Goal: Task Accomplishment & Management: Use online tool/utility

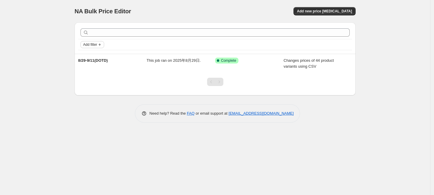
click at [89, 45] on span "Add filter" at bounding box center [90, 44] width 14 height 5
click at [233, 9] on div "Add new price [MEDICAL_DATA]" at bounding box center [285, 11] width 141 height 8
click at [323, 12] on span "Add new price [MEDICAL_DATA]" at bounding box center [324, 11] width 55 height 5
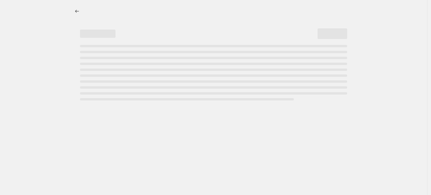
select select "percentage"
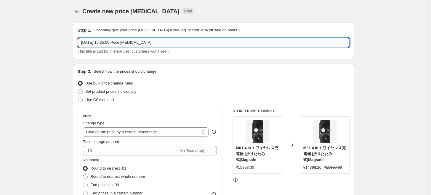
click at [109, 41] on input "[DATE] 15:35:00 Price [MEDICAL_DATA]" at bounding box center [214, 42] width 272 height 9
click at [111, 39] on input "[DATE] 15:35:00 Price [MEDICAL_DATA]" at bounding box center [214, 42] width 272 height 9
drag, startPoint x: 108, startPoint y: 42, endPoint x: 178, endPoint y: 40, distance: 69.9
click at [178, 40] on input "2025年9月9日 15:35:00 Price change job" at bounding box center [214, 42] width 272 height 9
type input "2025年9月9日 BUNDLE"
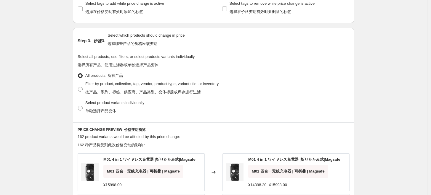
scroll to position [395, 0]
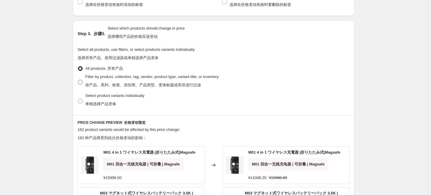
click at [151, 86] on font "按产品、系列、标签、供应商、产品类型、变体标题或库存进行过滤" at bounding box center [142, 85] width 115 height 4
click at [78, 80] on input "Filter by product, collection, tag, vendor, product type, variant title, or inv…" at bounding box center [78, 80] width 0 height 0
radio input "true"
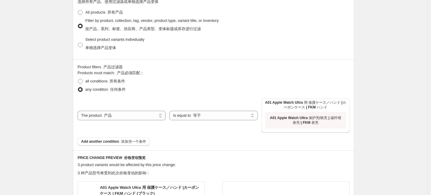
scroll to position [460, 0]
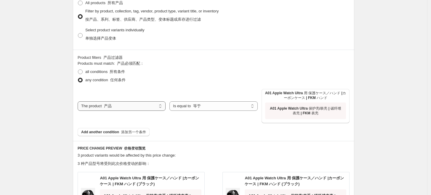
click at [140, 107] on select "The product The product's collection The product's tag The product's vendor The…" at bounding box center [122, 106] width 88 height 9
select select "collection"
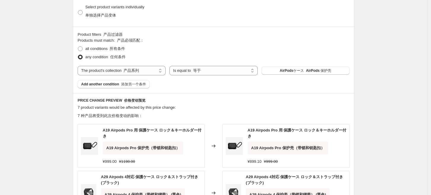
scroll to position [493, 0]
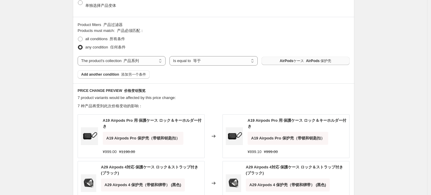
click at [315, 62] on font "AirPods 保护壳" at bounding box center [318, 61] width 25 height 4
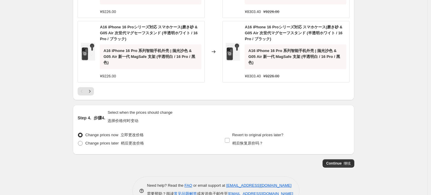
scroll to position [865, 0]
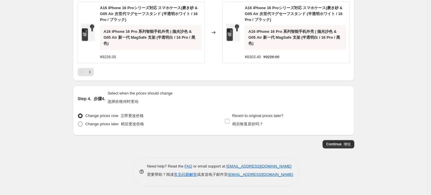
click at [131, 124] on font "稍后更改价格" at bounding box center [132, 124] width 23 height 4
click at [78, 122] on input "Change prices later 稍后更改价格" at bounding box center [78, 122] width 0 height 0
radio input "true"
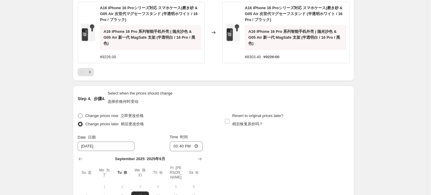
click at [122, 116] on font "立即更改价格" at bounding box center [131, 116] width 23 height 4
click at [78, 114] on input "Change prices now 立即更改价格" at bounding box center [78, 114] width 0 height 0
radio input "true"
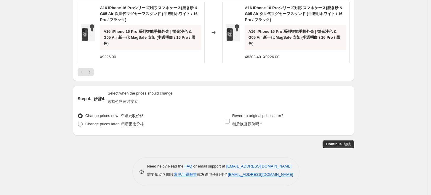
click at [136, 126] on font "稍后更改价格" at bounding box center [132, 124] width 23 height 4
click at [78, 122] on input "Change prices later 稍后更改价格" at bounding box center [78, 122] width 0 height 0
radio input "true"
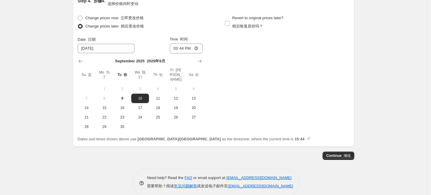
scroll to position [963, 0]
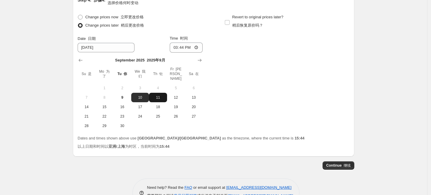
click at [164, 96] on button "11" at bounding box center [158, 97] width 18 height 9
type input "9/11/2025"
click at [335, 162] on button "Continue 继续" at bounding box center [338, 166] width 32 height 8
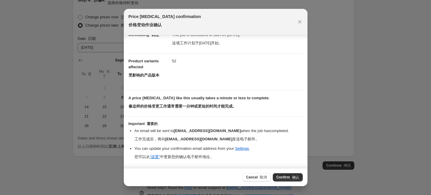
scroll to position [0, 0]
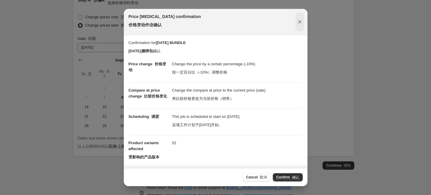
click at [297, 20] on icon "Close" at bounding box center [300, 22] width 6 height 6
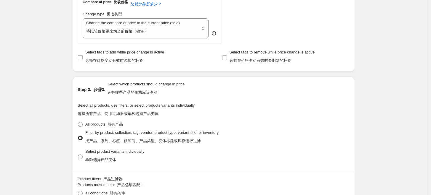
scroll to position [207, 0]
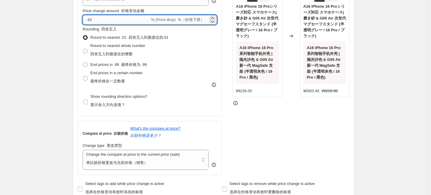
click at [128, 19] on input "-10" at bounding box center [116, 19] width 67 height 9
type input "-1"
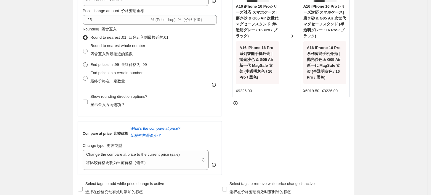
scroll to position [174, 0]
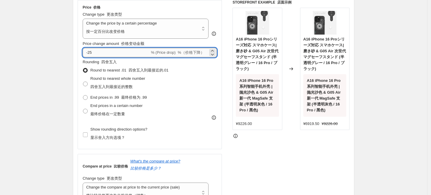
click at [137, 54] on input "-25" at bounding box center [116, 52] width 67 height 9
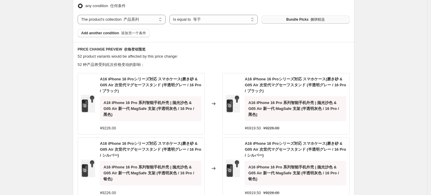
scroll to position [536, 0]
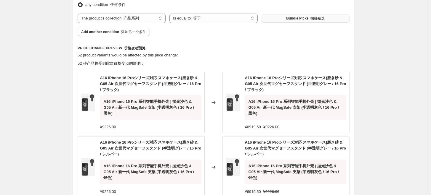
type input "-20"
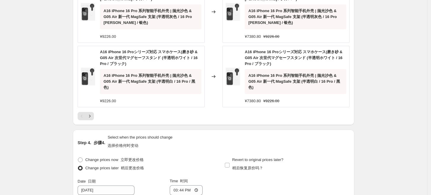
scroll to position [832, 0]
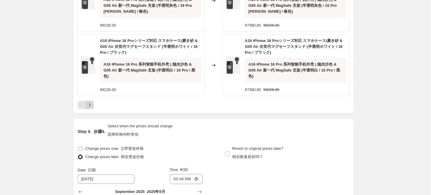
click at [88, 101] on button "Next" at bounding box center [90, 105] width 8 height 8
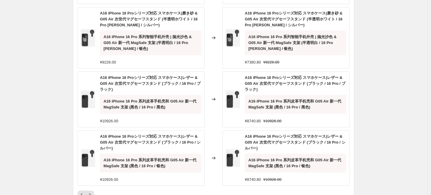
scroll to position [754, 0]
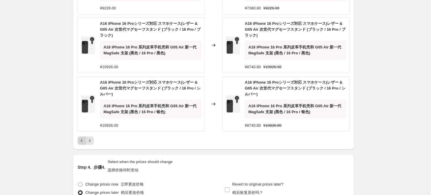
click at [85, 140] on icon "Previous" at bounding box center [82, 141] width 6 height 6
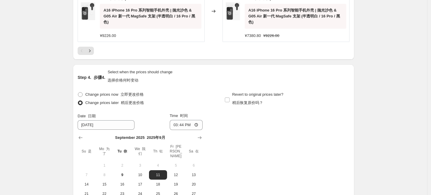
scroll to position [980, 0]
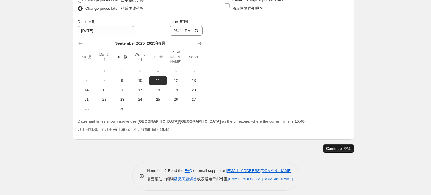
click at [350, 147] on font "继续" at bounding box center [346, 149] width 7 height 4
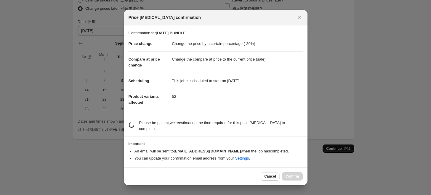
scroll to position [0, 0]
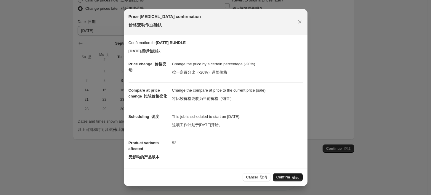
click at [289, 179] on span "Confirm 确认" at bounding box center [287, 177] width 23 height 5
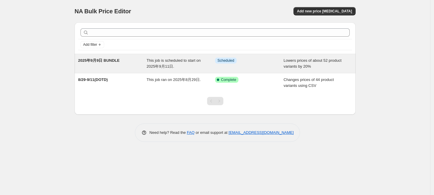
click at [110, 69] on div "2025年9月9日 BUNDLE" at bounding box center [112, 64] width 69 height 12
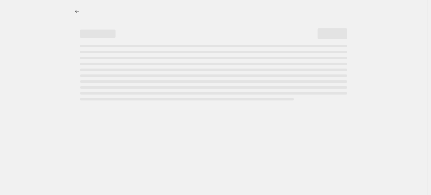
select select "percentage"
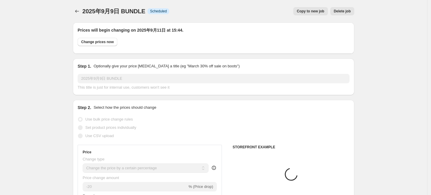
select select "collection"
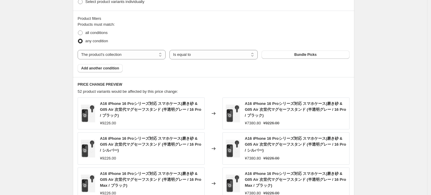
scroll to position [427, 0]
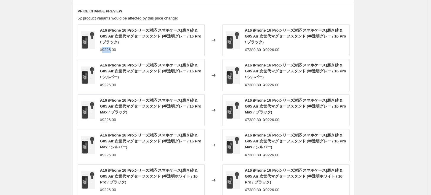
drag, startPoint x: 112, startPoint y: 49, endPoint x: 103, endPoint y: 49, distance: 8.3
click at [103, 49] on div "¥9226.00" at bounding box center [108, 50] width 16 height 6
copy div "9226"
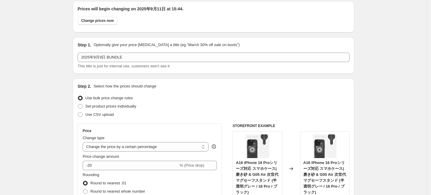
scroll to position [33, 0]
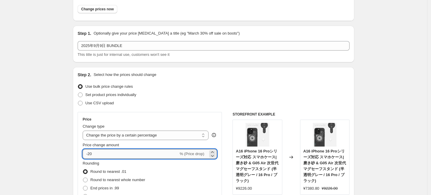
click at [115, 154] on input "-20" at bounding box center [131, 153] width 96 height 9
type input "-2"
type input "-17"
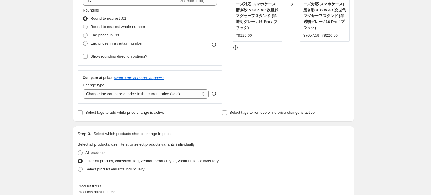
scroll to position [131, 0]
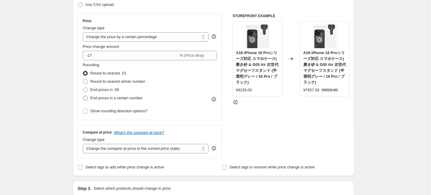
click at [127, 99] on span "End prices in a certain number" at bounding box center [116, 98] width 52 height 4
click at [83, 96] on input "End prices in a certain number" at bounding box center [83, 96] width 0 height 0
radio input "true"
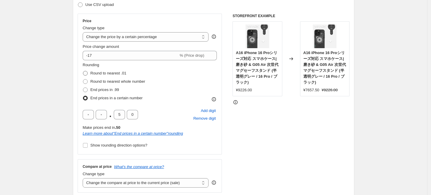
click at [108, 75] on span "Round to nearest .01" at bounding box center [108, 73] width 36 height 4
click at [83, 71] on input "Round to nearest .01" at bounding box center [83, 71] width 0 height 0
radio input "true"
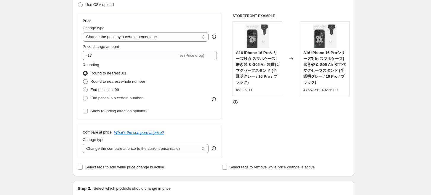
click at [103, 83] on span "Round to nearest whole number" at bounding box center [117, 81] width 55 height 4
click at [83, 80] on input "Round to nearest whole number" at bounding box center [83, 79] width 0 height 0
radio input "true"
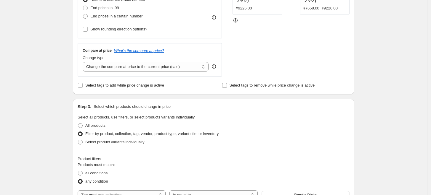
scroll to position [164, 0]
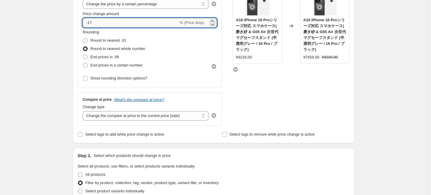
click at [107, 21] on input "-17" at bounding box center [131, 22] width 96 height 9
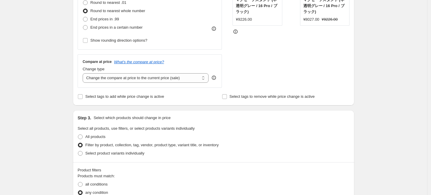
scroll to position [131, 0]
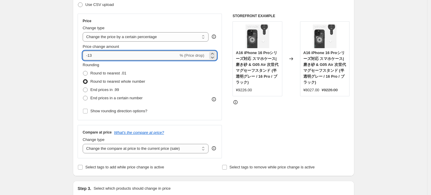
type input "-1"
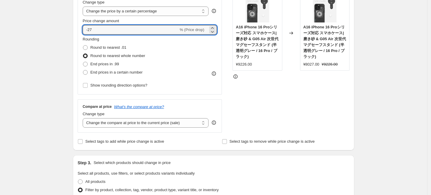
scroll to position [197, 0]
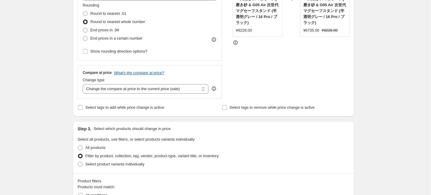
scroll to position [164, 0]
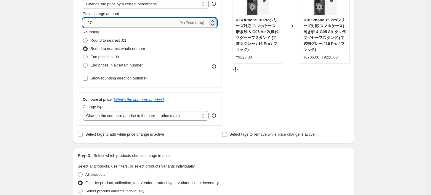
click at [116, 21] on input "-27" at bounding box center [131, 22] width 96 height 9
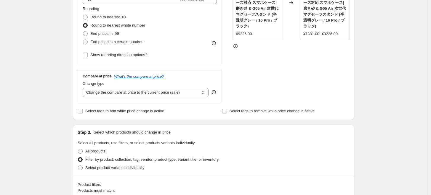
scroll to position [131, 0]
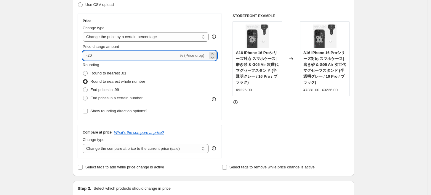
click at [112, 56] on input "-20" at bounding box center [131, 55] width 96 height 9
type input "-2"
click at [120, 56] on input "-15" at bounding box center [131, 55] width 96 height 9
click at [107, 59] on input "-14" at bounding box center [131, 55] width 96 height 9
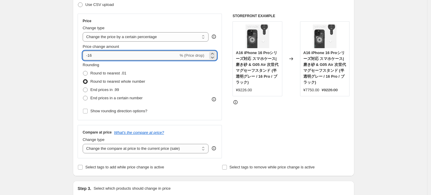
click at [122, 53] on input "-16" at bounding box center [131, 55] width 96 height 9
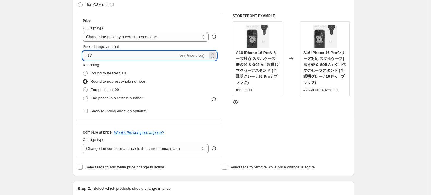
click at [131, 57] on input "-17" at bounding box center [131, 55] width 96 height 9
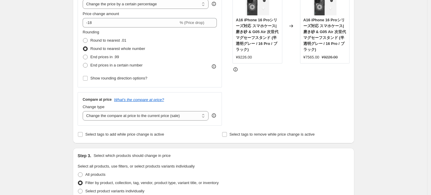
scroll to position [33, 0]
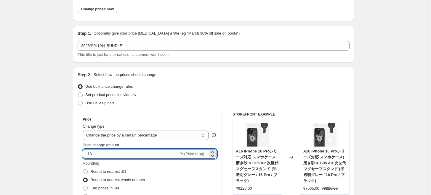
click at [161, 153] on input "-18" at bounding box center [131, 153] width 96 height 9
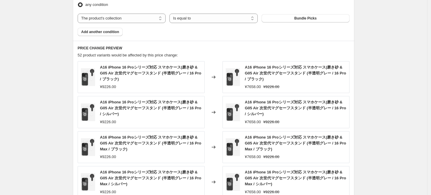
scroll to position [395, 0]
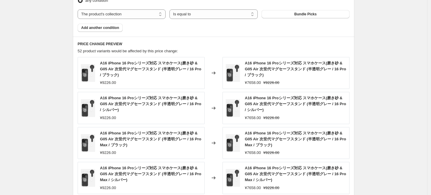
click at [56, 65] on div "2025年9月9日 BUNDLE. This page is ready 2025年9月9日 BUNDLE Info Scheduled Copy to ne…" at bounding box center [213, 22] width 427 height 835
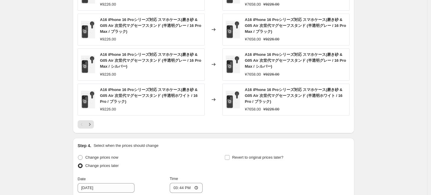
scroll to position [559, 0]
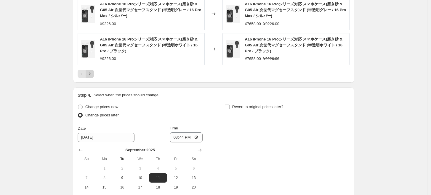
click at [93, 75] on icon "Next" at bounding box center [90, 74] width 6 height 6
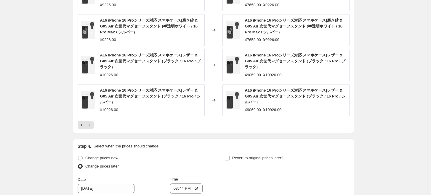
scroll to position [474, 0]
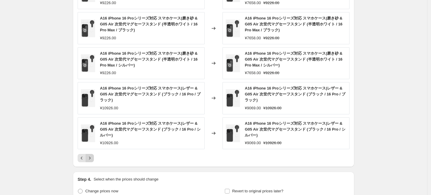
click at [93, 158] on icon "Next" at bounding box center [90, 158] width 6 height 6
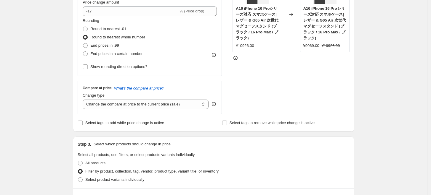
scroll to position [113, 0]
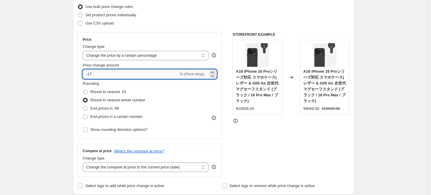
click at [135, 75] on input "-17" at bounding box center [131, 74] width 96 height 9
click at [140, 75] on input "-17.5" at bounding box center [131, 74] width 96 height 9
type input "-17"
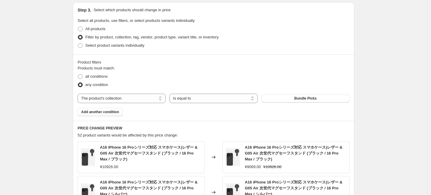
scroll to position [343, 0]
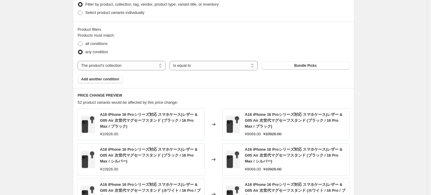
click at [374, 89] on div "2025年9月9日 BUNDLE. This page is ready 2025年9月9日 BUNDLE Info Scheduled Copy to ne…" at bounding box center [213, 74] width 427 height 835
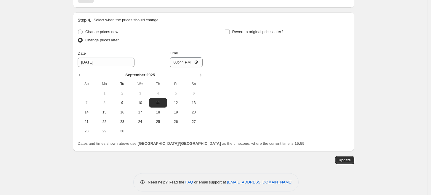
scroll to position [639, 0]
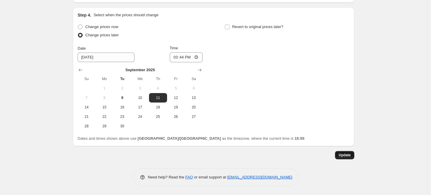
click at [345, 154] on span "Update" at bounding box center [344, 155] width 12 height 5
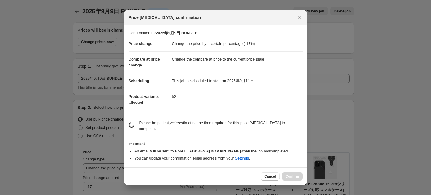
scroll to position [0, 0]
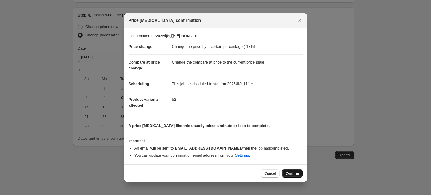
click at [290, 173] on span "Confirm" at bounding box center [292, 173] width 14 height 5
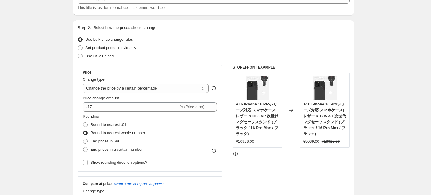
scroll to position [47, 0]
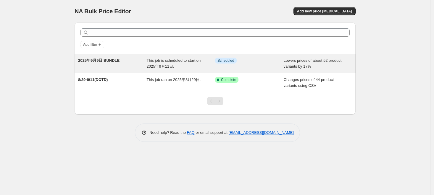
click at [131, 61] on div "2025年9月9日 BUNDLE" at bounding box center [112, 64] width 69 height 12
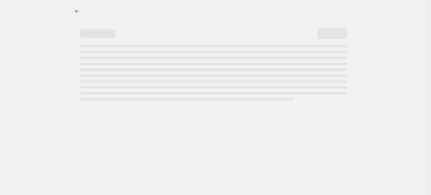
select select "percentage"
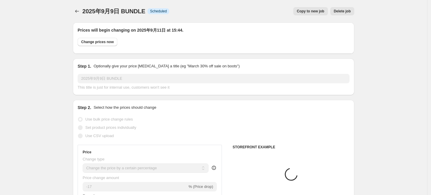
select select "collection"
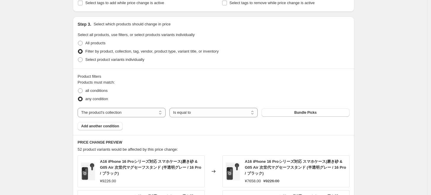
scroll to position [164, 0]
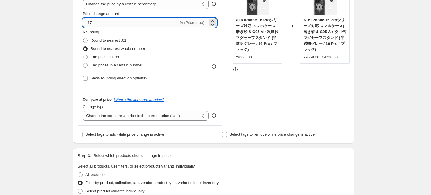
click at [133, 20] on input "-17" at bounding box center [131, 22] width 96 height 9
click at [142, 22] on input "-15" at bounding box center [131, 22] width 96 height 9
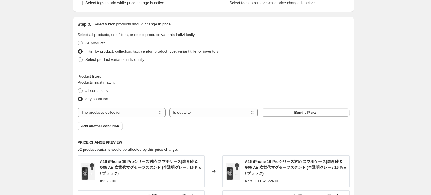
scroll to position [99, 0]
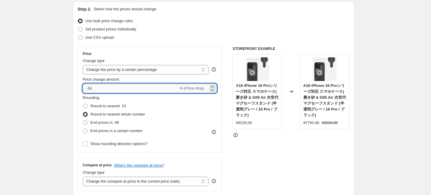
click at [112, 86] on input "-16" at bounding box center [131, 88] width 96 height 9
type input "-10"
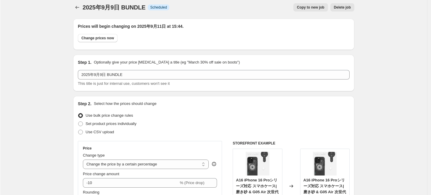
scroll to position [0, 0]
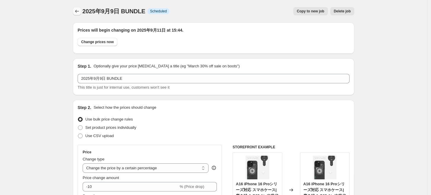
click at [78, 12] on icon "Price change jobs" at bounding box center [77, 11] width 6 height 6
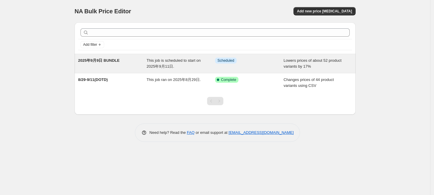
drag, startPoint x: 128, startPoint y: 61, endPoint x: 119, endPoint y: 64, distance: 9.0
click at [119, 64] on div "2025年9月9日 BUNDLE" at bounding box center [112, 64] width 69 height 12
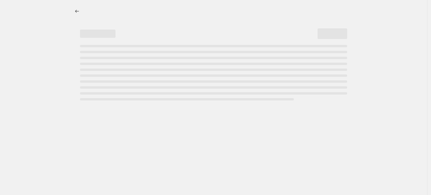
select select "percentage"
select select "collection"
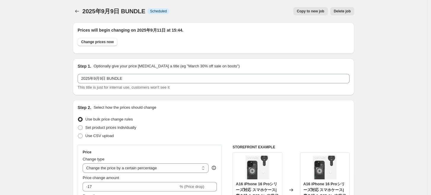
click at [345, 12] on span "Delete job" at bounding box center [342, 11] width 17 height 5
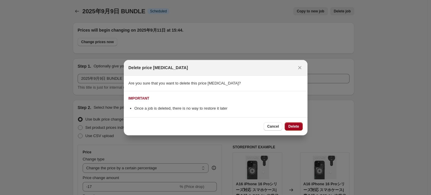
click at [297, 125] on span "Delete" at bounding box center [293, 126] width 11 height 5
